Goal: Find specific page/section: Find specific page/section

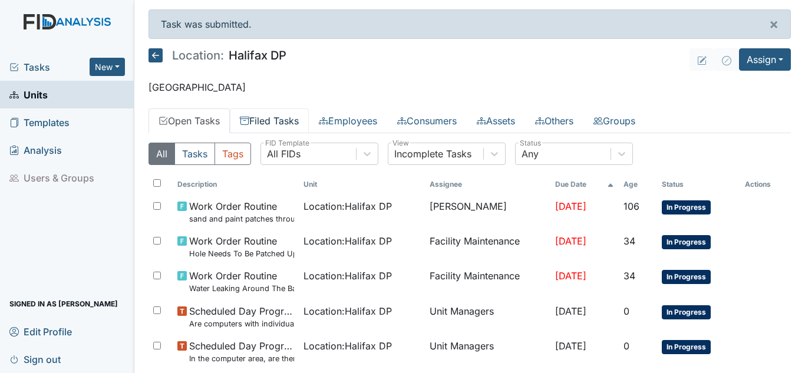
click at [279, 123] on link "Filed Tasks" at bounding box center [269, 120] width 79 height 25
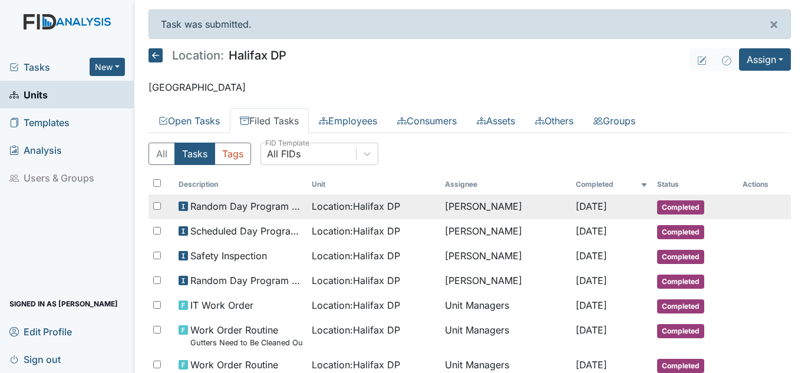
scroll to position [118, 0]
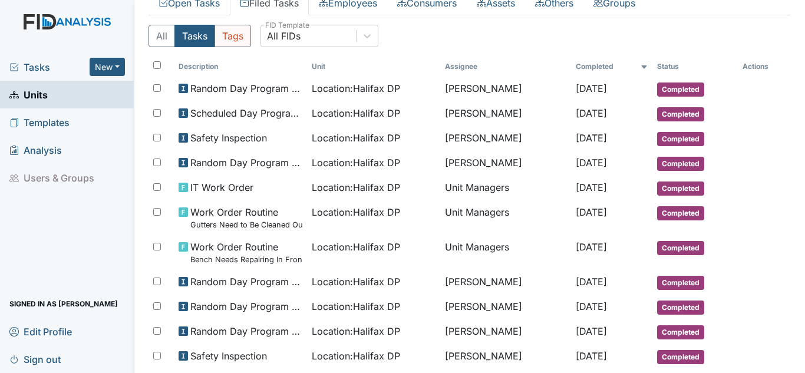
click at [229, 35] on button "Tags" at bounding box center [233, 36] width 37 height 22
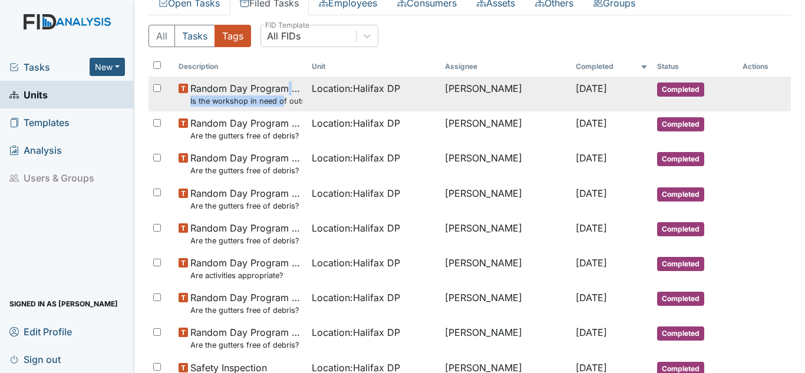
click at [283, 95] on span "Random Day Program Inspection Is the workshop in need of outside repairs (paint…" at bounding box center [246, 93] width 112 height 25
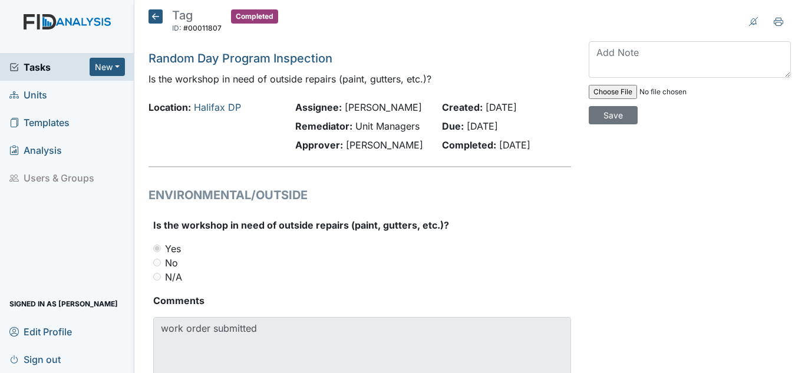
scroll to position [47, 0]
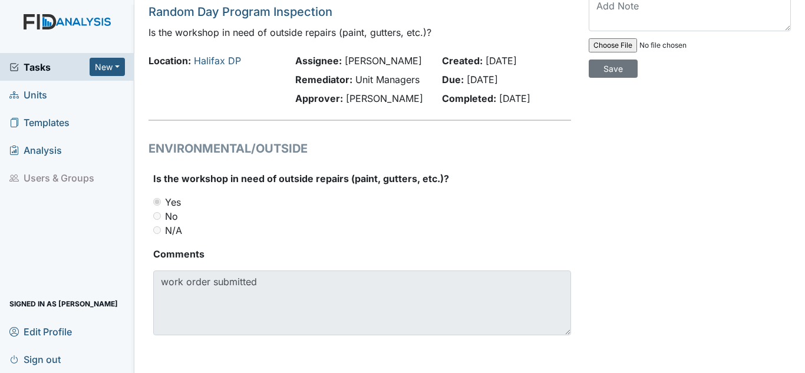
click at [165, 202] on label "Yes" at bounding box center [173, 202] width 16 height 14
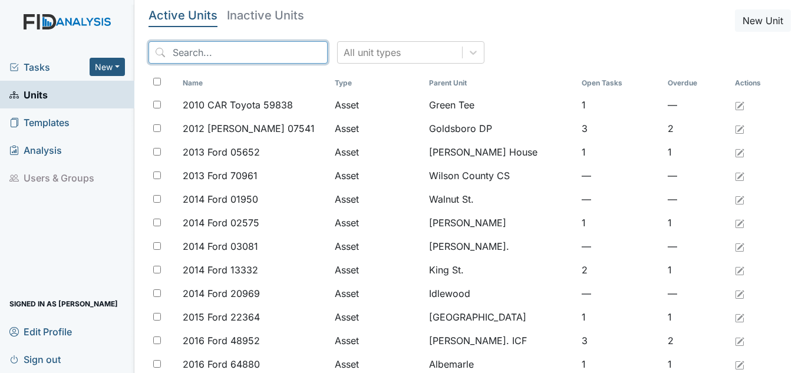
drag, startPoint x: 183, startPoint y: 59, endPoint x: 179, endPoint y: 48, distance: 11.7
click at [184, 57] on input "search" at bounding box center [238, 52] width 179 height 22
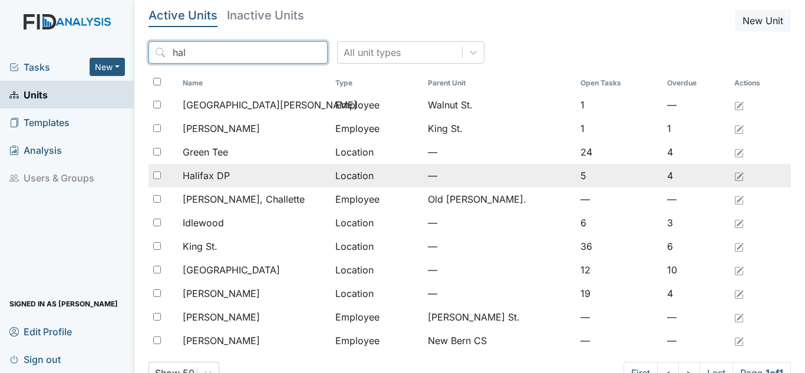
type input "hal"
drag, startPoint x: 223, startPoint y: 170, endPoint x: 221, endPoint y: 177, distance: 6.7
click at [221, 177] on span "Halifax DP" at bounding box center [206, 176] width 47 height 14
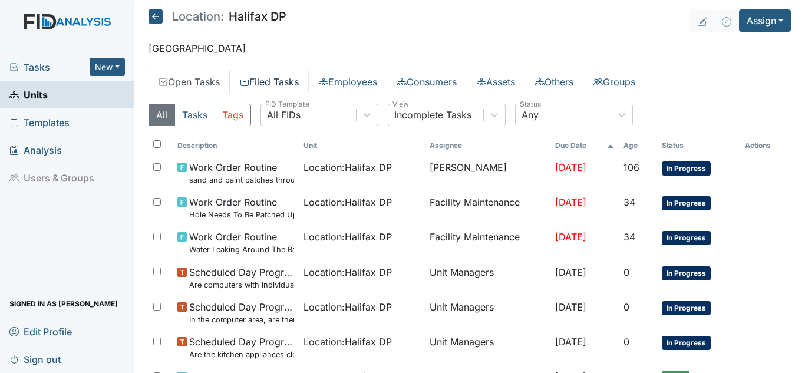
click at [281, 83] on link "Filed Tasks" at bounding box center [269, 82] width 79 height 25
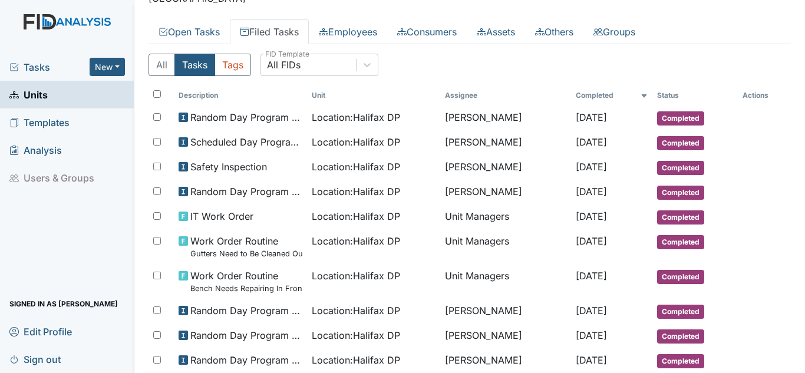
scroll to position [118, 0]
